Goal: Task Accomplishment & Management: Complete application form

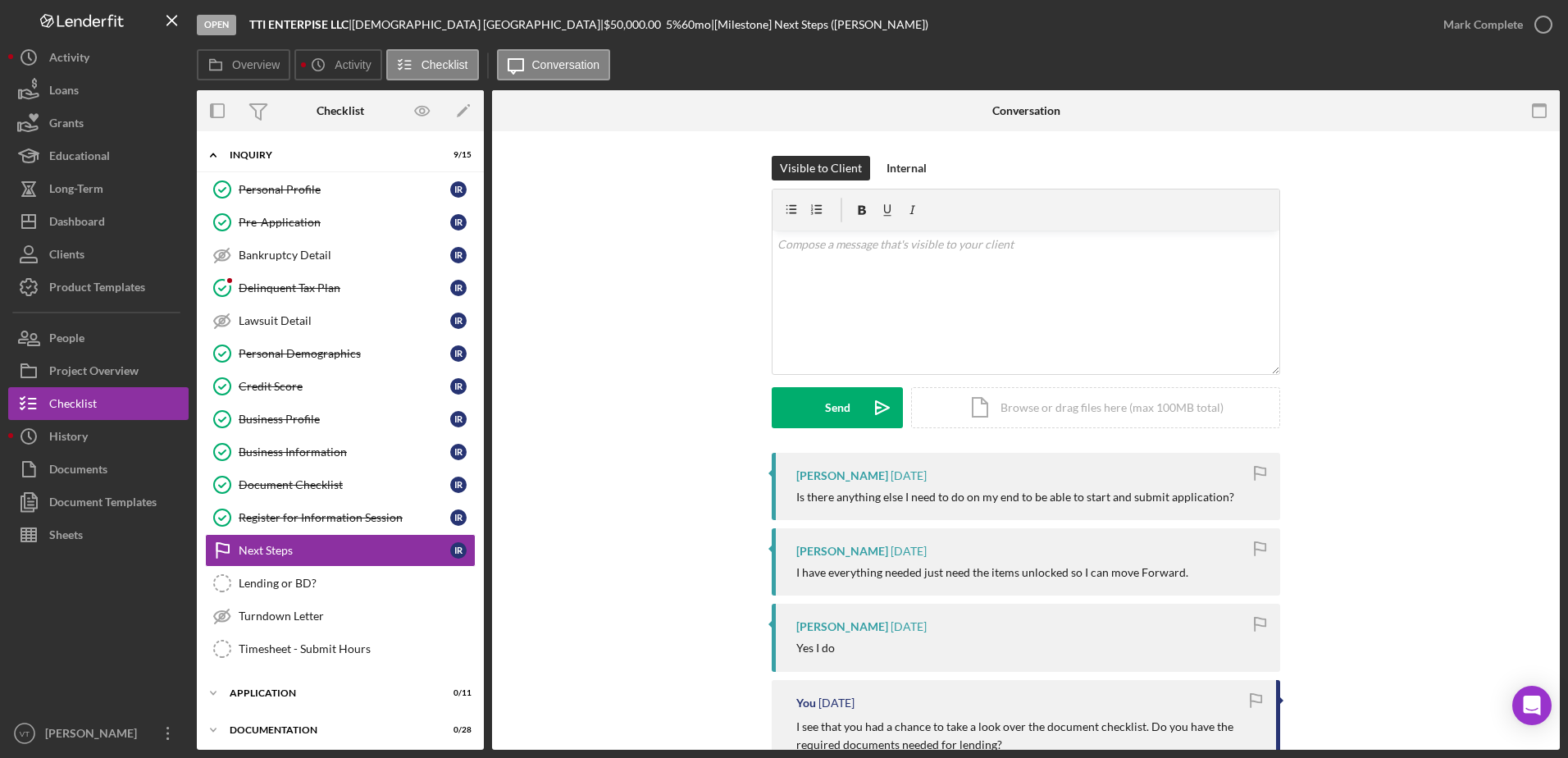
scroll to position [75, 0]
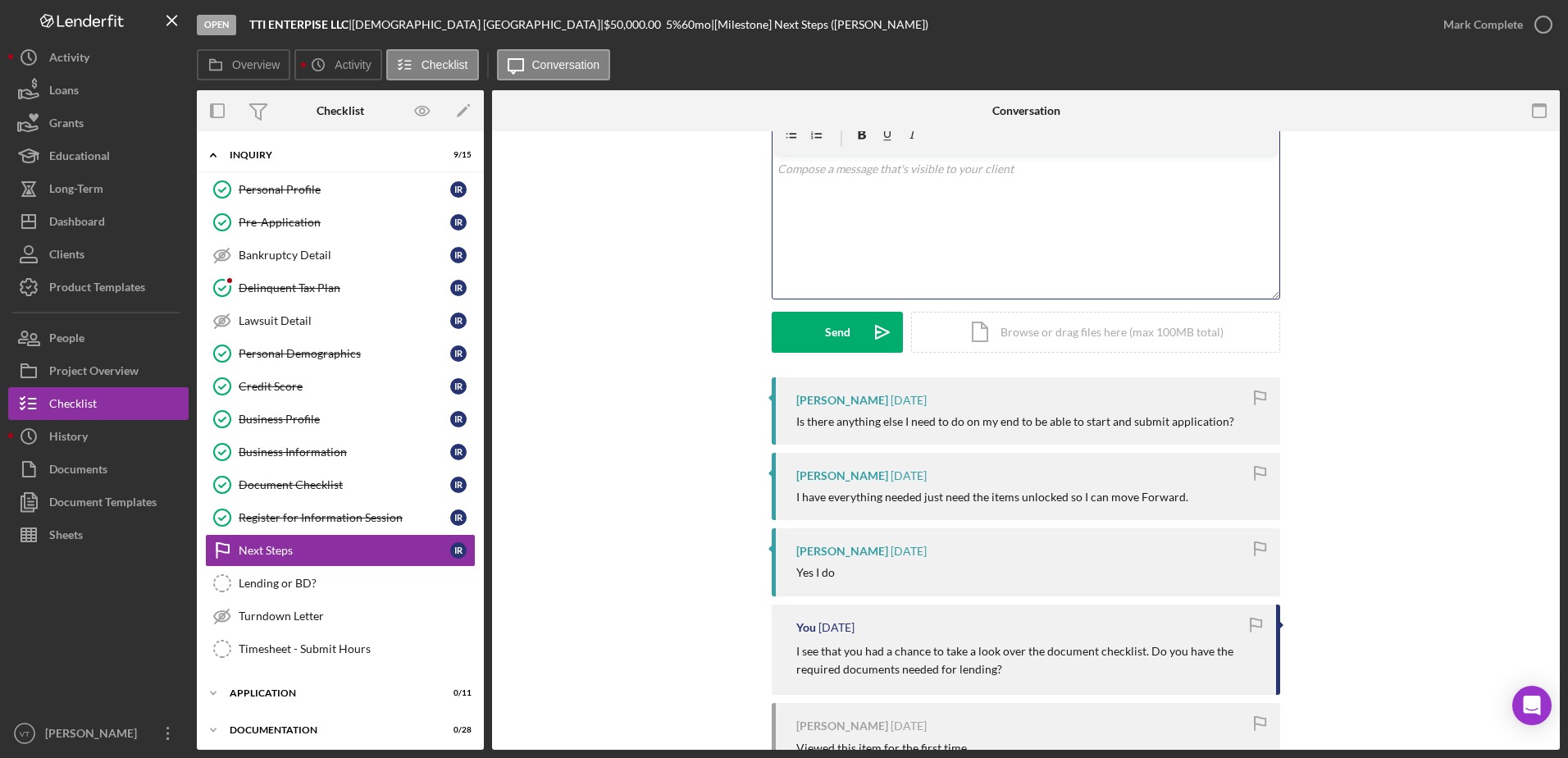
click at [1000, 216] on div "v Color teal Color pink Remove color Add row above Add row below Add column bef…" at bounding box center [1026, 226] width 507 height 144
click at [846, 335] on div "Send" at bounding box center [838, 332] width 25 height 41
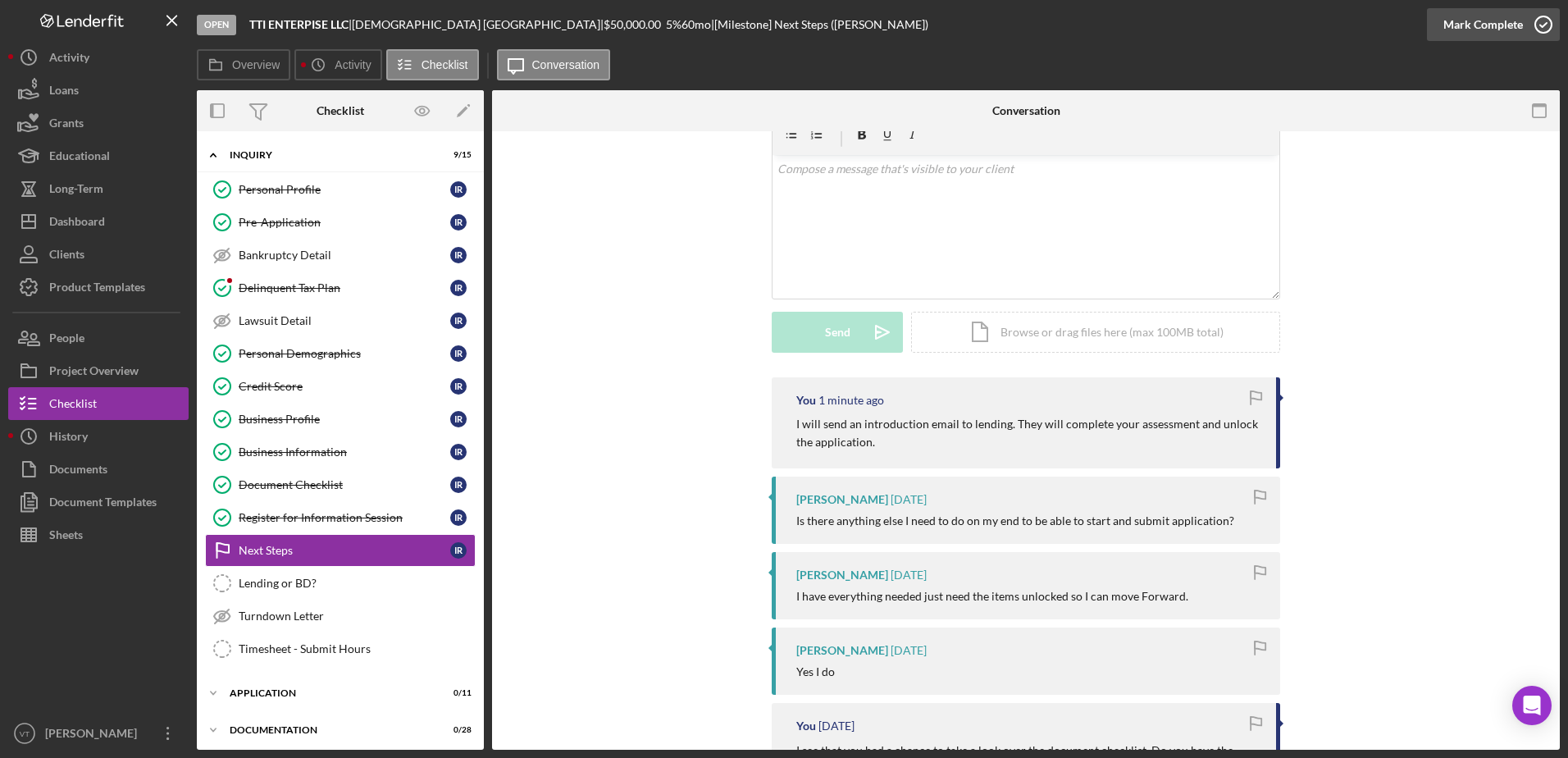
click at [1539, 26] on icon "button" at bounding box center [1544, 24] width 41 height 41
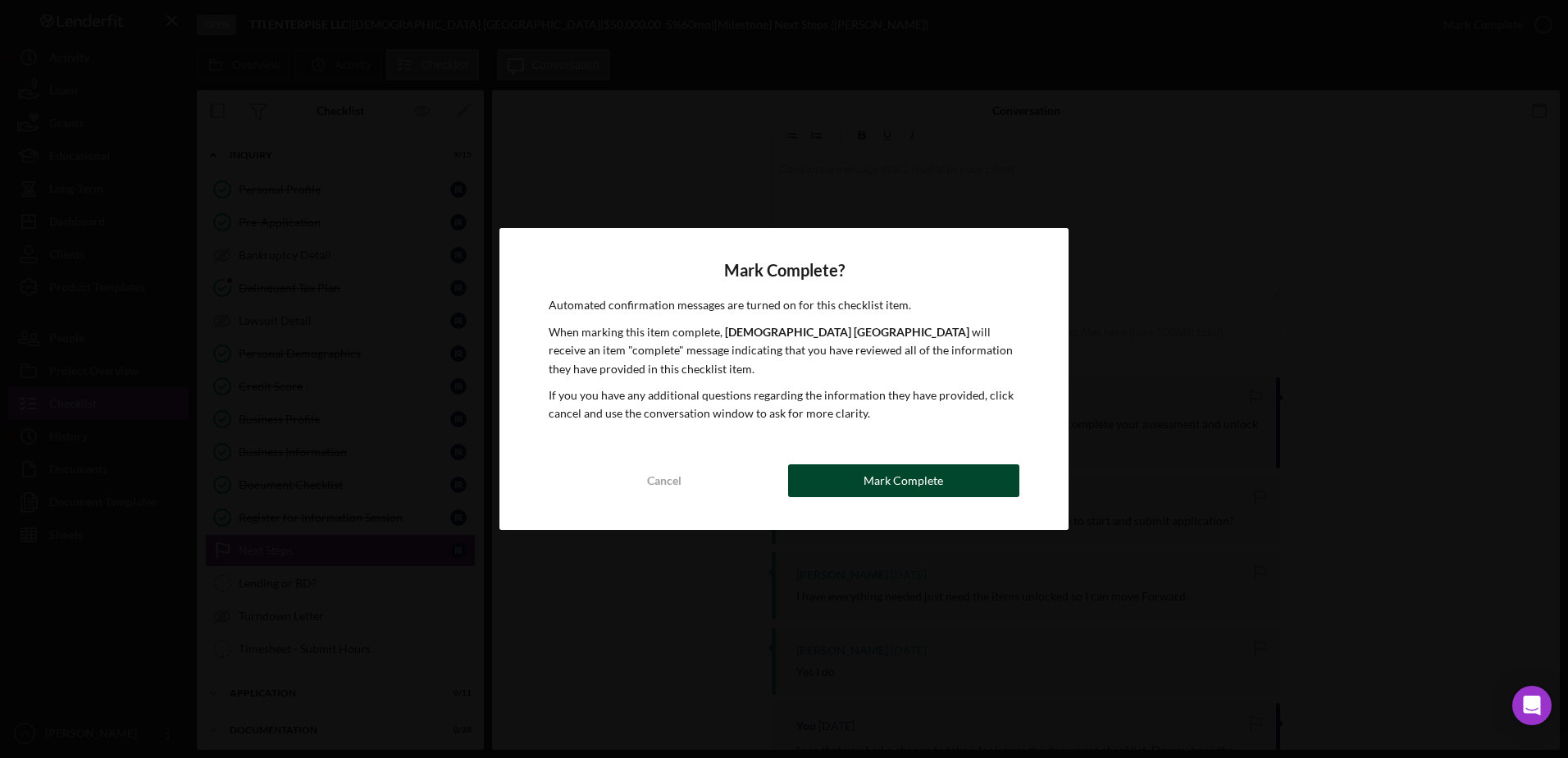
click at [844, 473] on button "Mark Complete" at bounding box center [904, 480] width 231 height 33
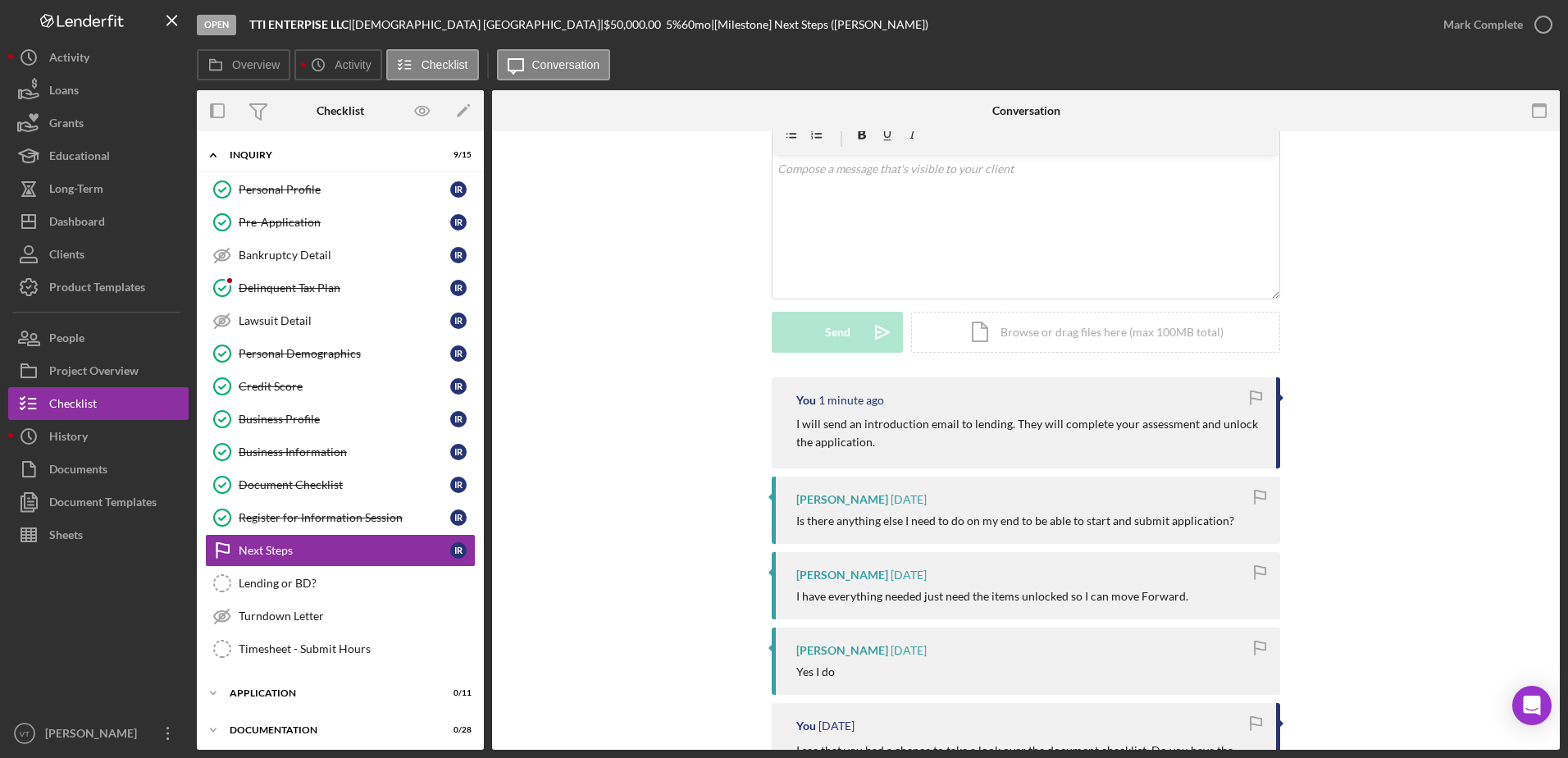
scroll to position [300, 0]
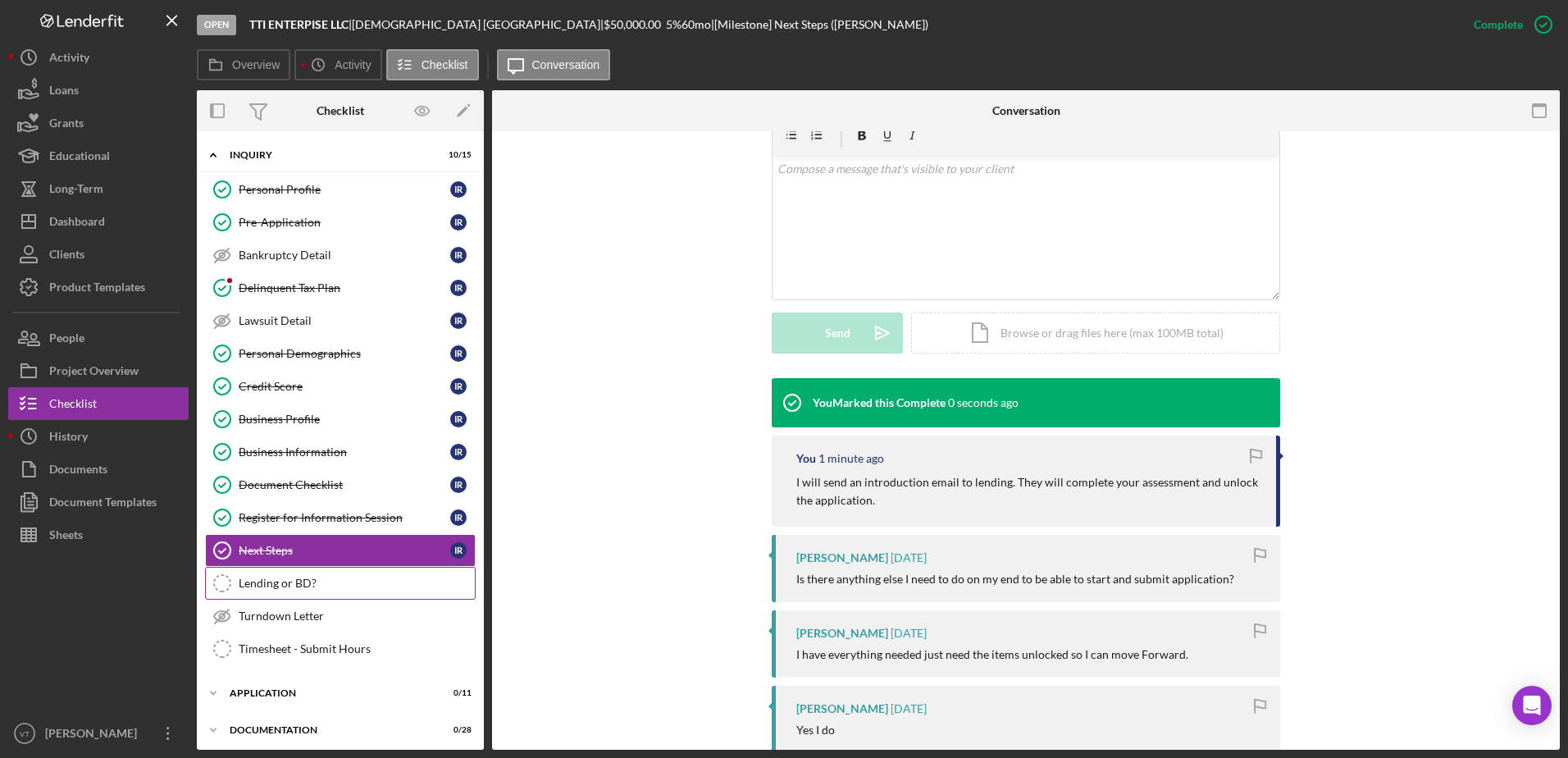
click at [305, 578] on div "Lending or BD?" at bounding box center [356, 583] width 236 height 14
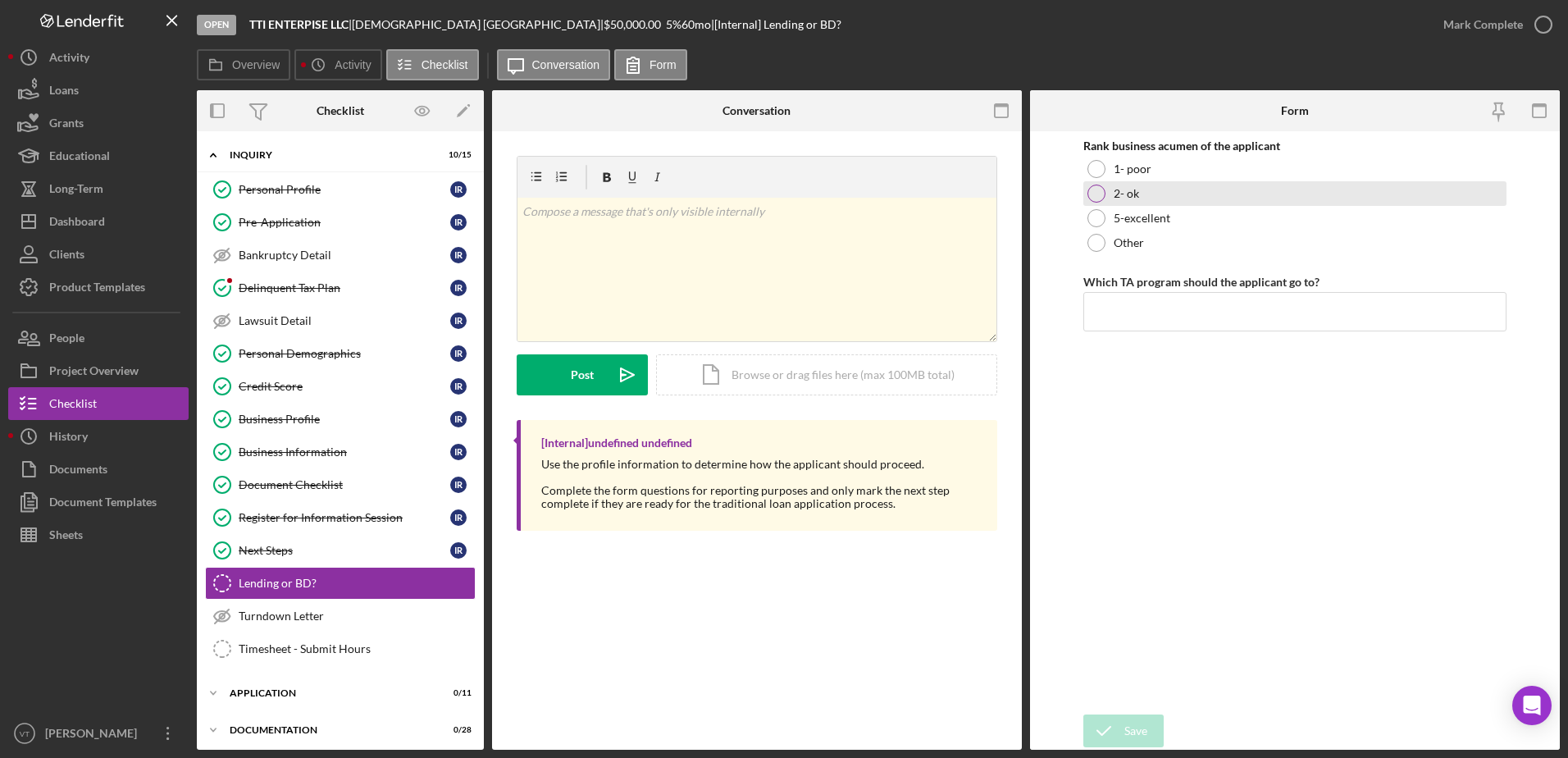
click at [1100, 197] on div at bounding box center [1097, 194] width 18 height 18
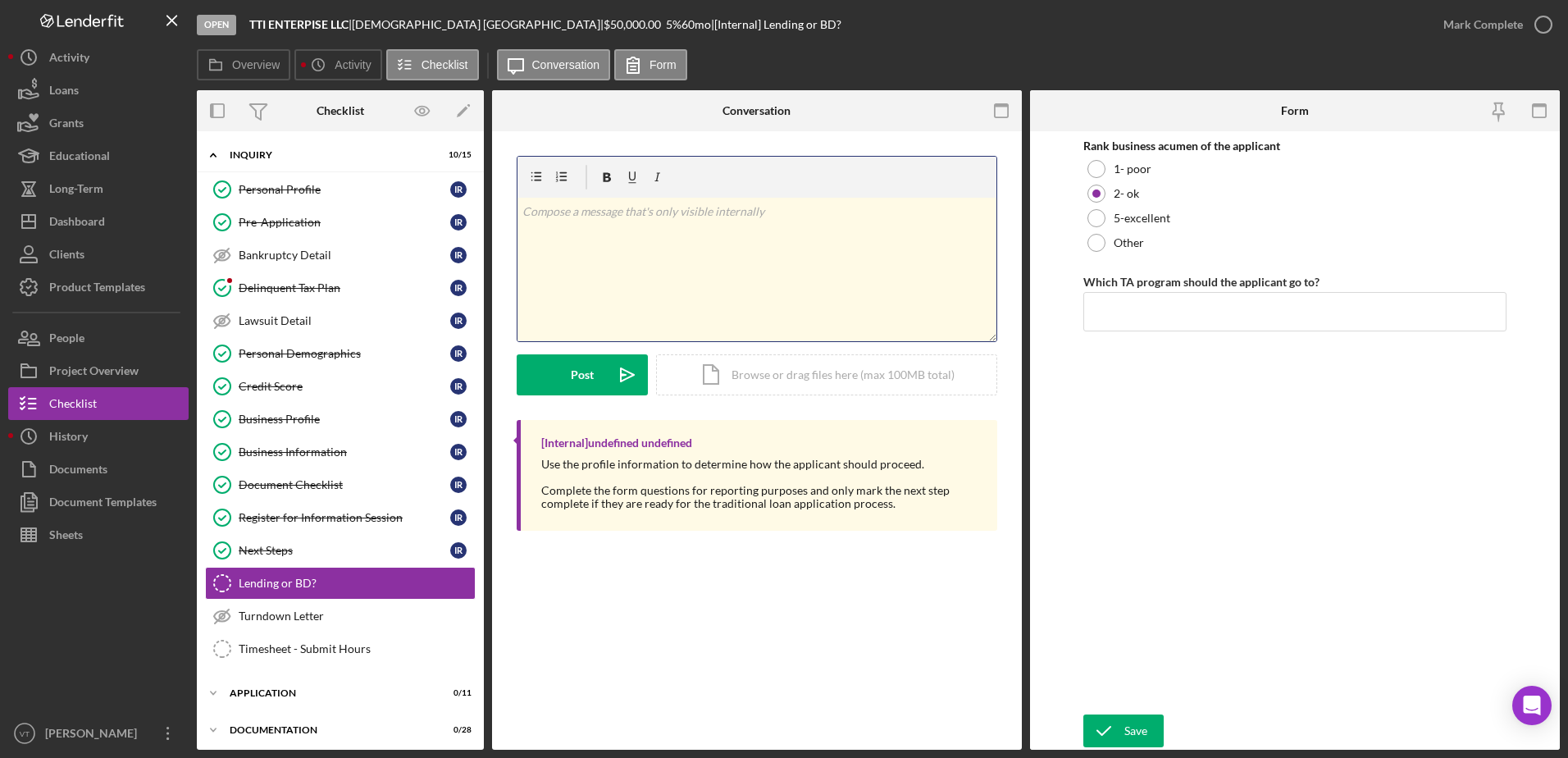
click at [824, 305] on div "v Color teal Color pink Remove color Add row above Add row below Add column bef…" at bounding box center [757, 270] width 479 height 144
click at [615, 368] on icon "Icon/icon-invite-send" at bounding box center [627, 374] width 41 height 41
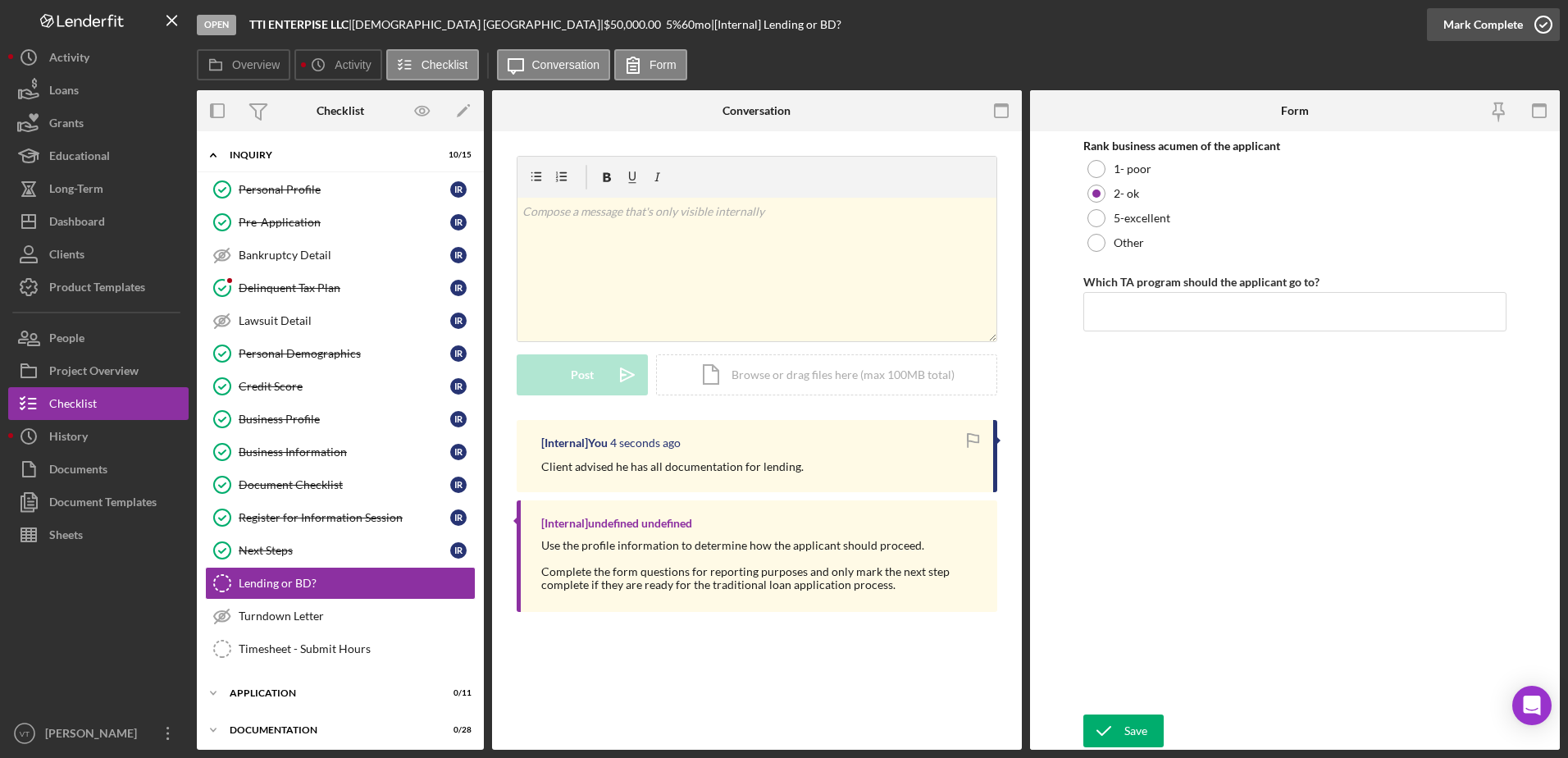
click at [1543, 26] on icon "button" at bounding box center [1544, 24] width 41 height 41
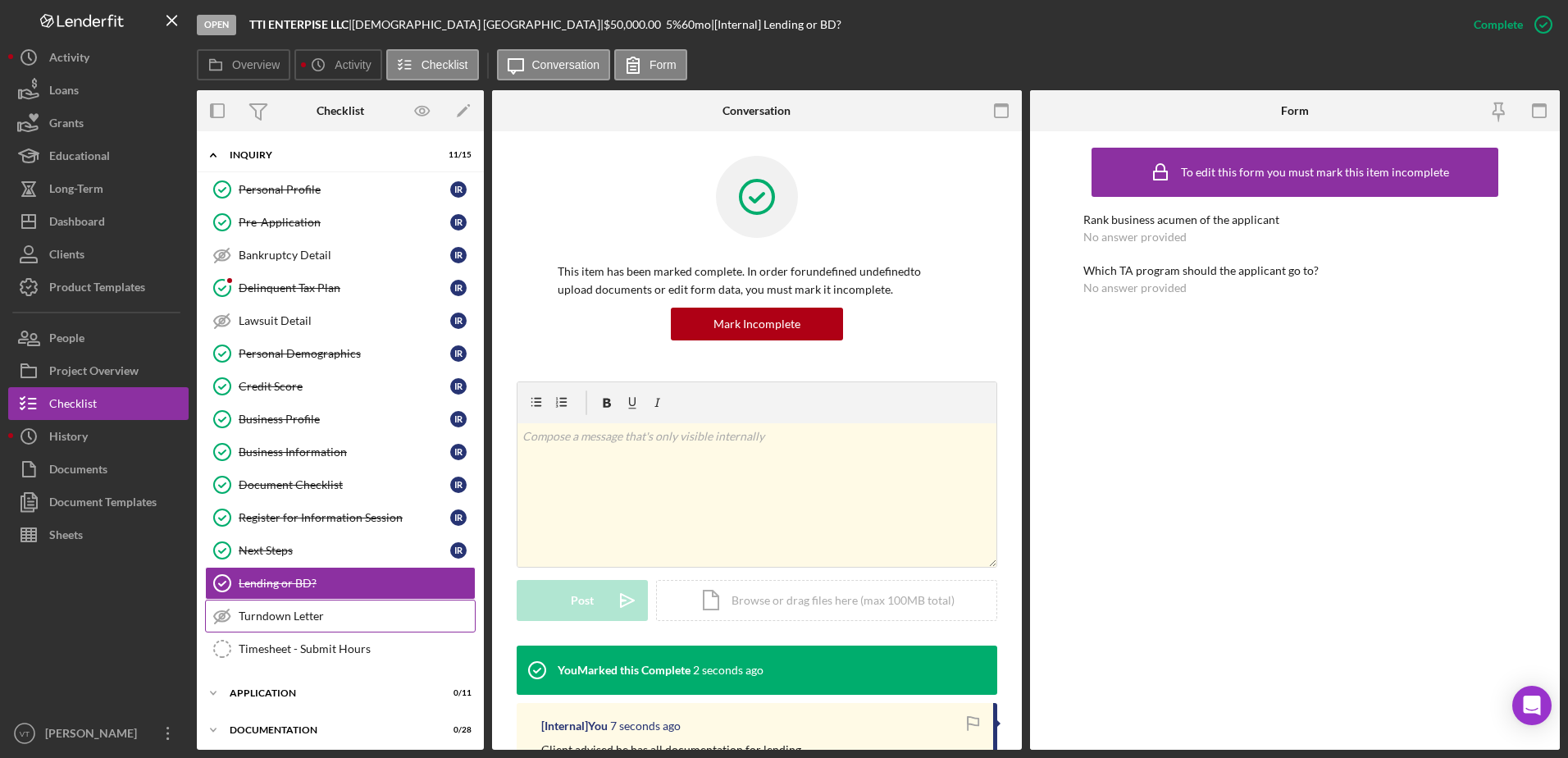
click at [393, 614] on div "Turndown Letter" at bounding box center [356, 616] width 236 height 14
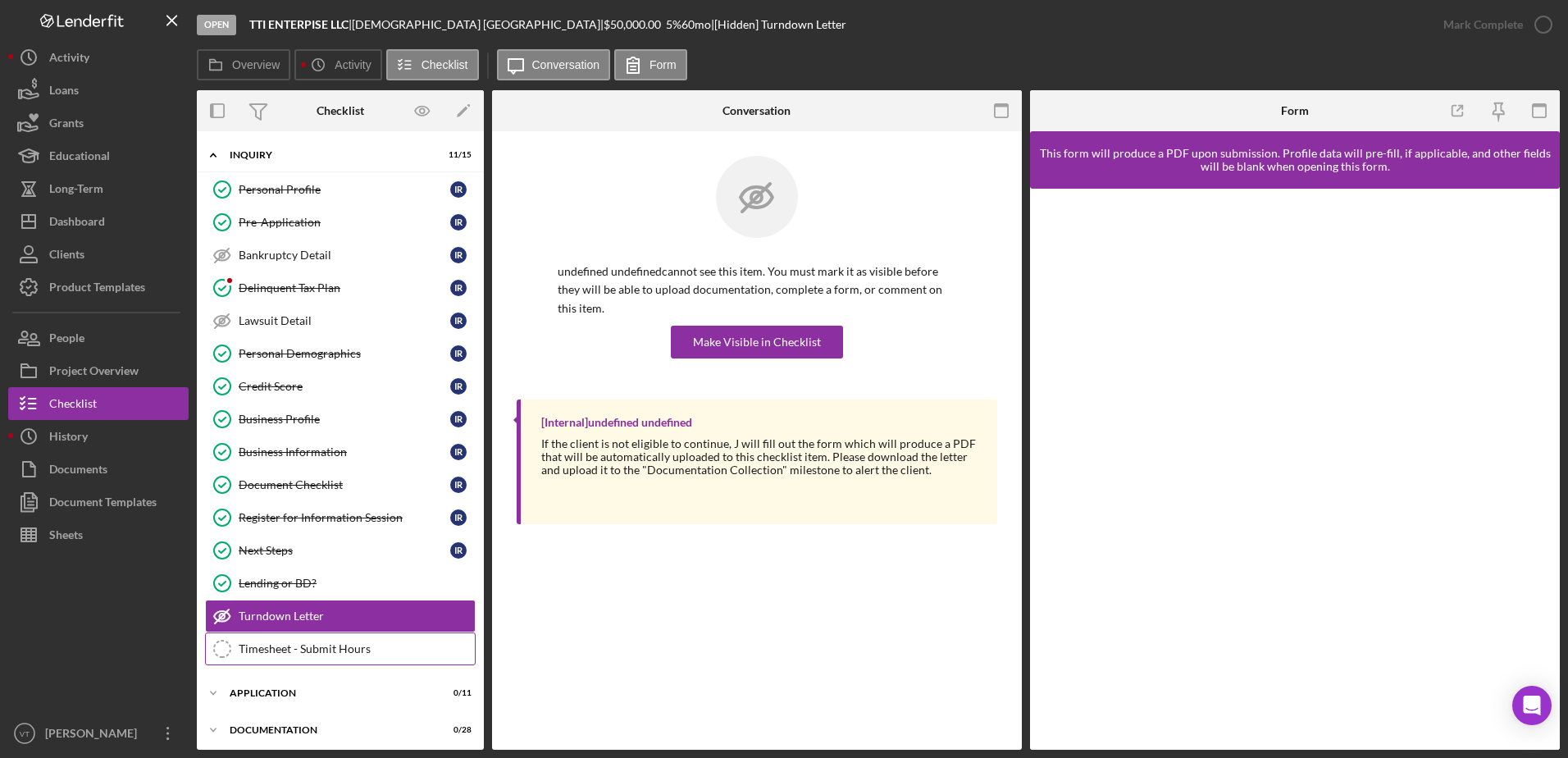
click at [375, 647] on div "Timesheet - Submit Hours" at bounding box center [356, 649] width 236 height 14
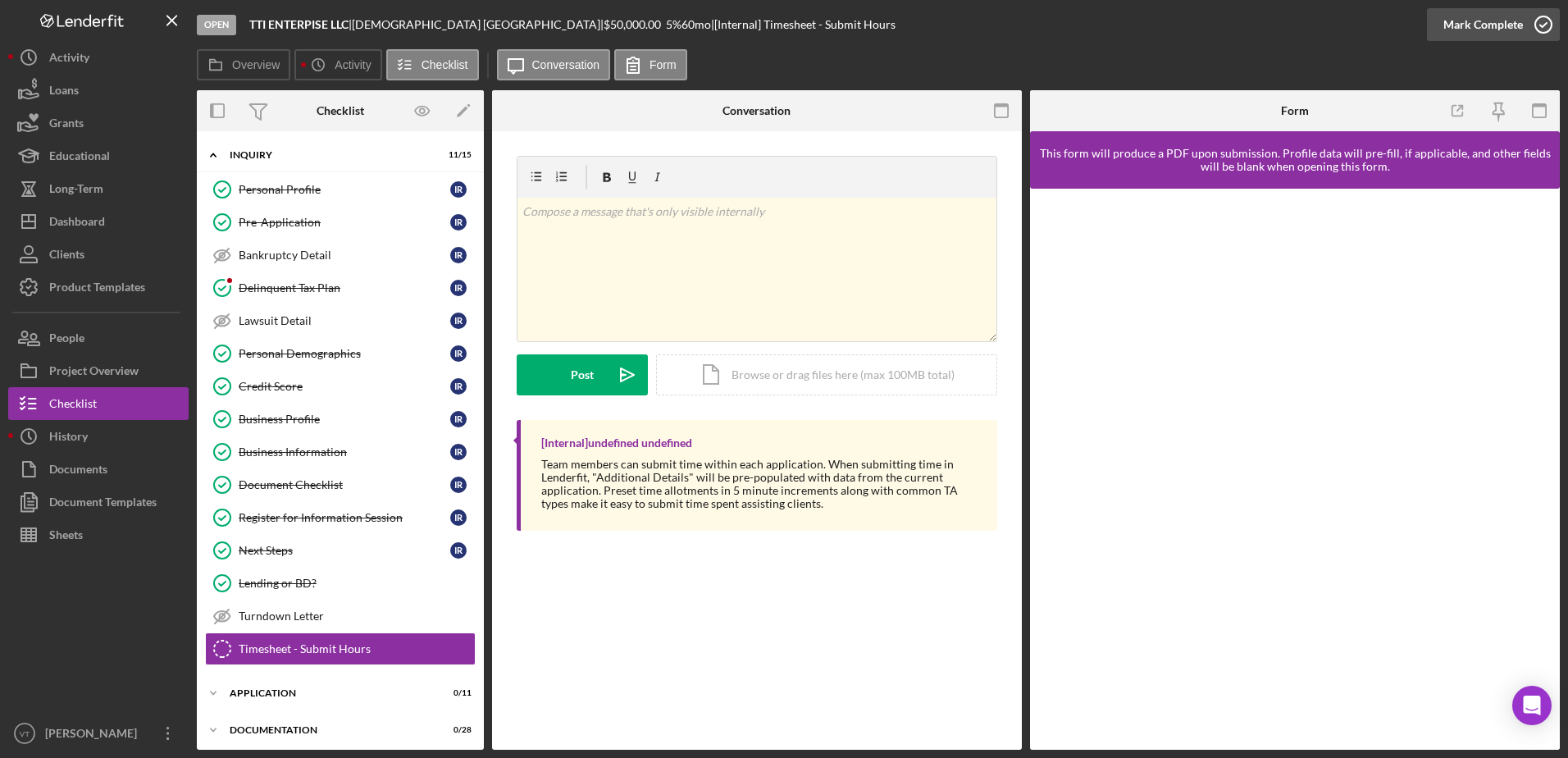
click at [1549, 25] on icon "button" at bounding box center [1544, 24] width 41 height 41
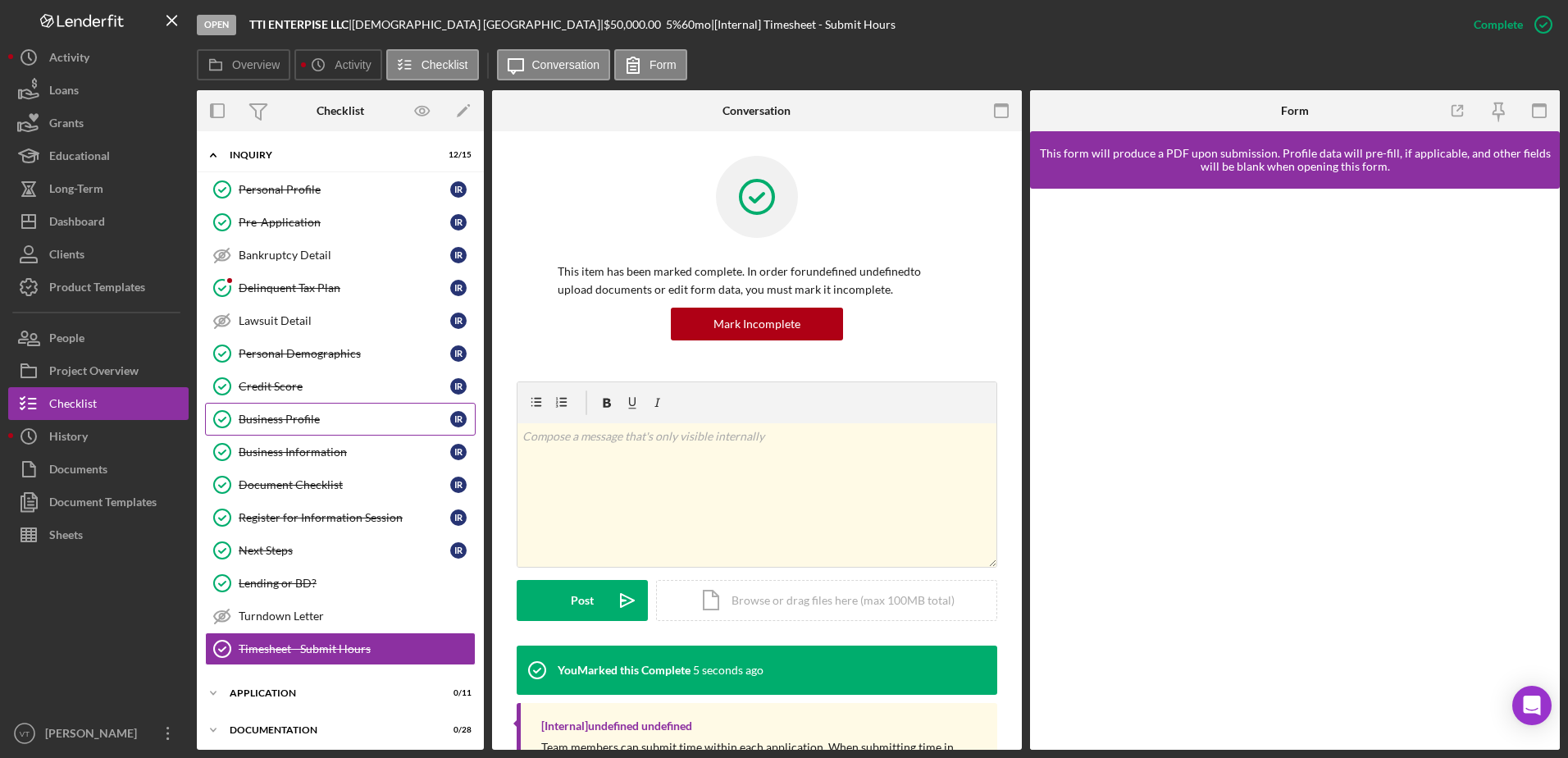
click at [326, 430] on link "Business Profile Business Profile I R" at bounding box center [340, 419] width 270 height 33
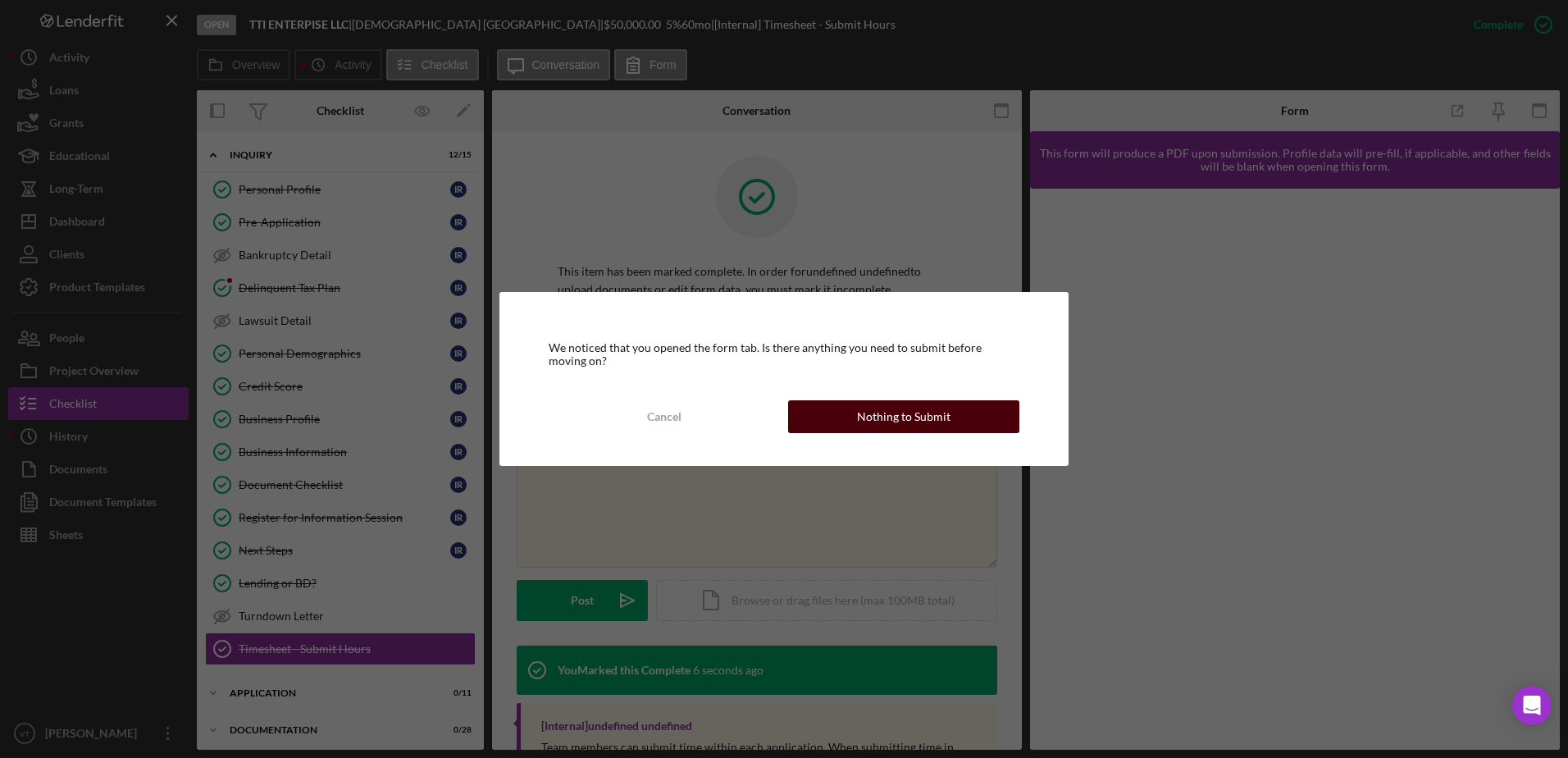
click at [879, 412] on div "Nothing to Submit" at bounding box center [903, 417] width 93 height 33
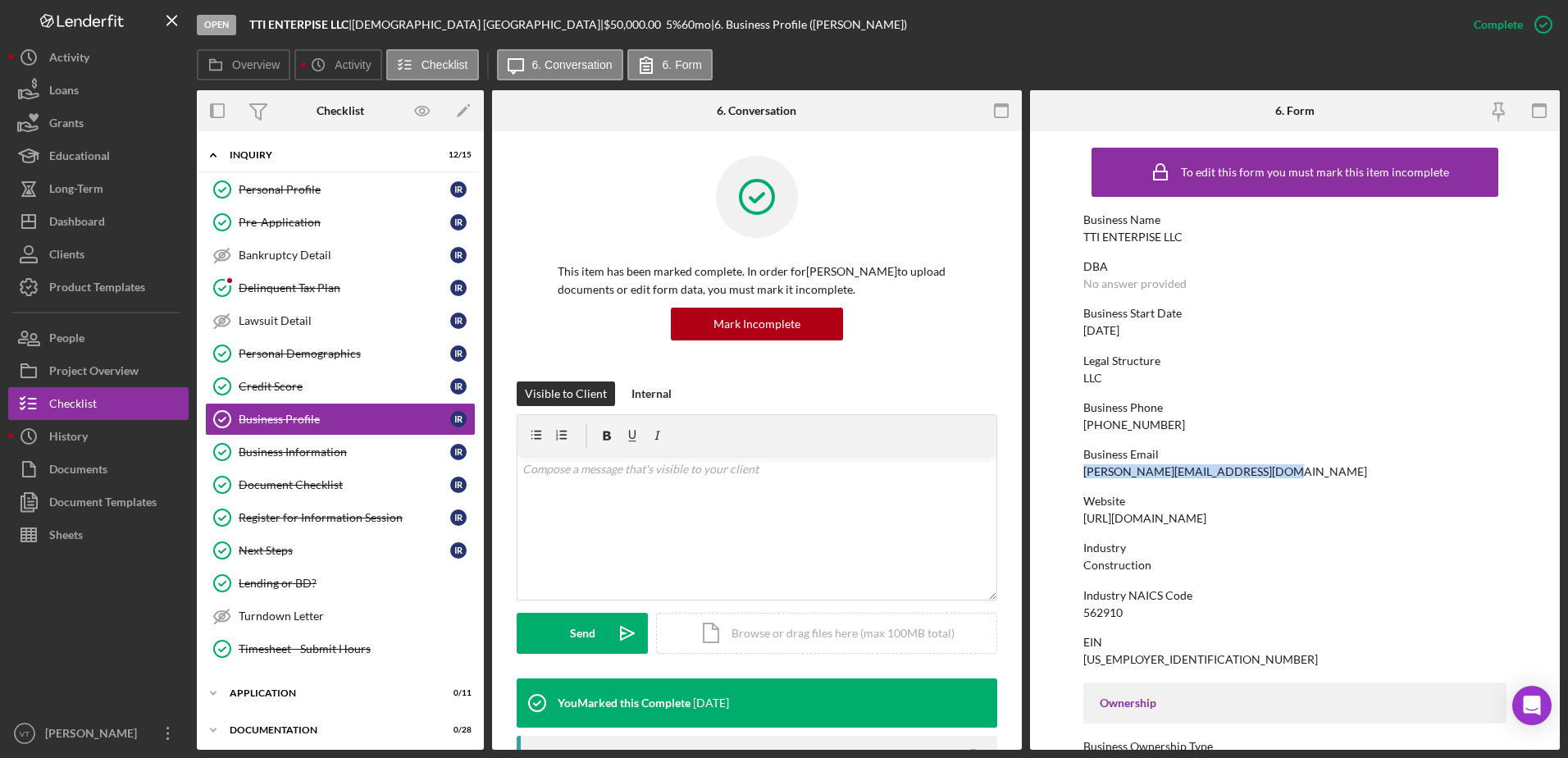
drag, startPoint x: 1261, startPoint y: 470, endPoint x: 1067, endPoint y: 476, distance: 194.1
click at [1067, 476] on form "To edit this form you must mark this item incomplete Business Name TTI ENTERPIS…" at bounding box center [1295, 441] width 530 height 619
copy div "[PERSON_NAME][EMAIL_ADDRESS][DOMAIN_NAME]"
